Goal: Find specific page/section: Find specific page/section

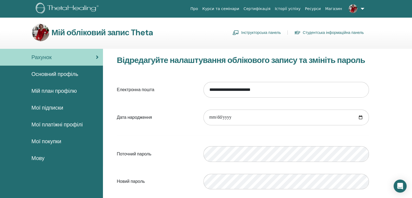
click at [329, 34] on link "Студентська інформаційна панель" at bounding box center [329, 32] width 70 height 9
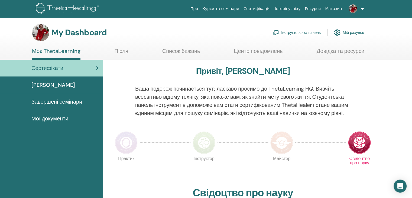
click at [64, 118] on span "Мої документи" at bounding box center [49, 118] width 37 height 8
